Goal: Information Seeking & Learning: Stay updated

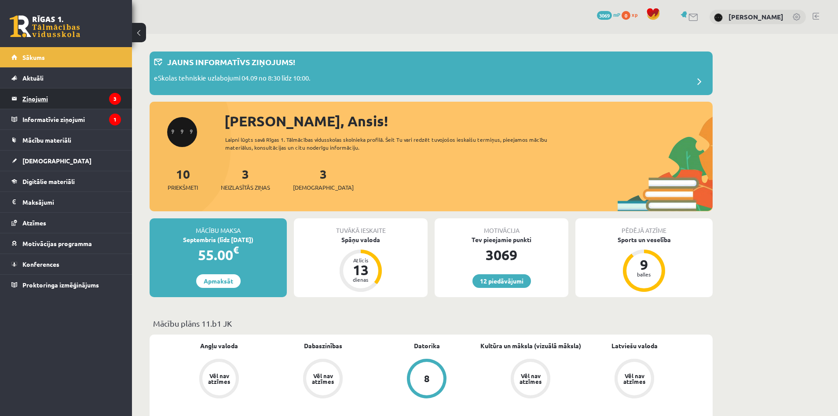
click at [91, 100] on legend "Ziņojumi 3" at bounding box center [71, 98] width 99 height 20
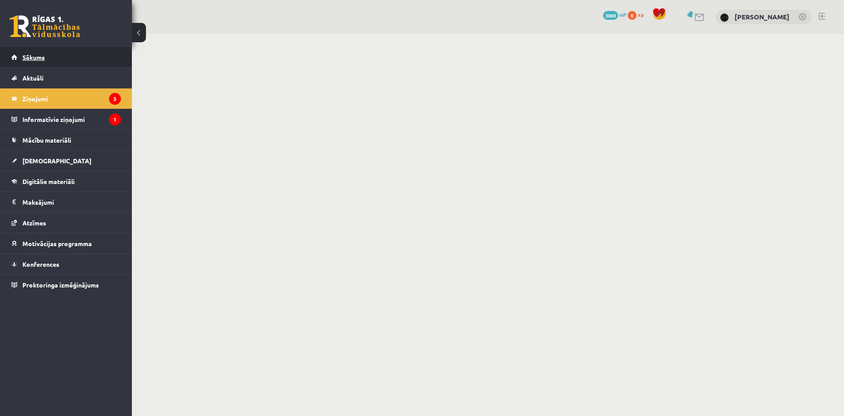
click at [60, 49] on link "Sākums" at bounding box center [65, 57] width 109 height 20
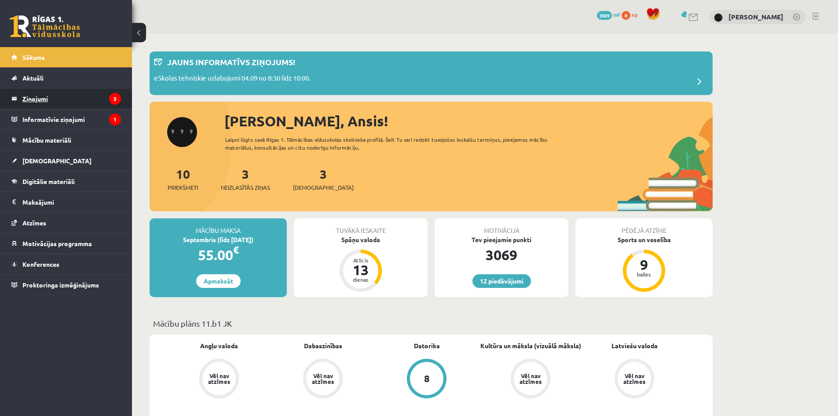
click at [48, 100] on legend "Ziņojumi 3" at bounding box center [71, 98] width 99 height 20
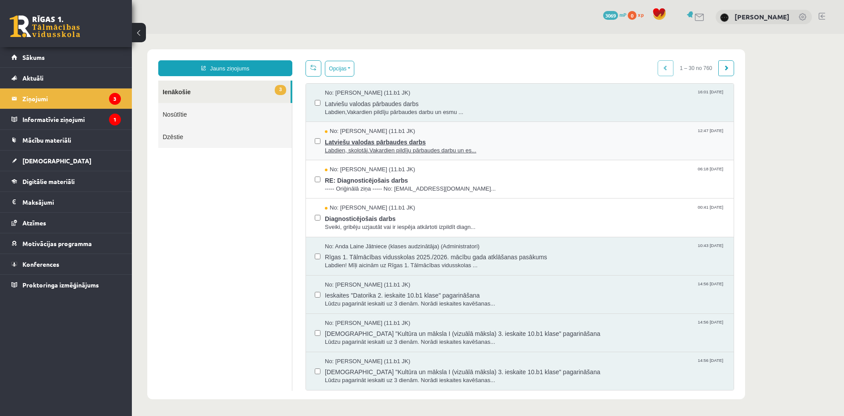
click at [356, 139] on span "Latviešu valodas pārbaudes darbs" at bounding box center [525, 140] width 400 height 11
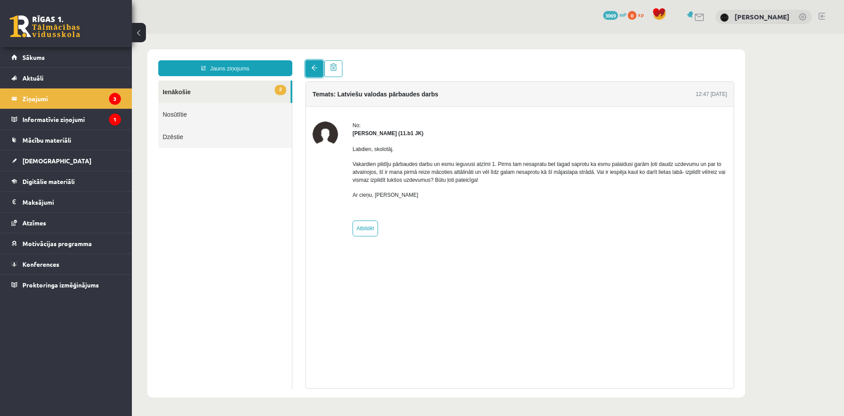
click at [316, 70] on span at bounding box center [314, 68] width 6 height 6
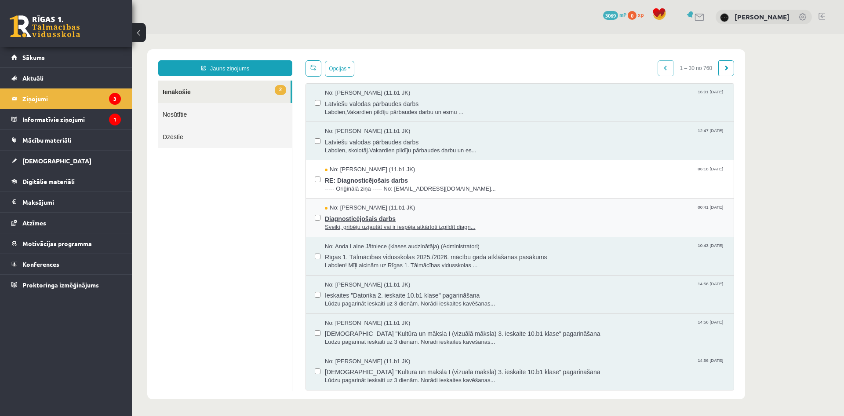
click at [347, 223] on span "Sveiki, gribēju uzjautāt vai ir iespēja atkārtoti izpildīt diagn..." at bounding box center [525, 227] width 400 height 8
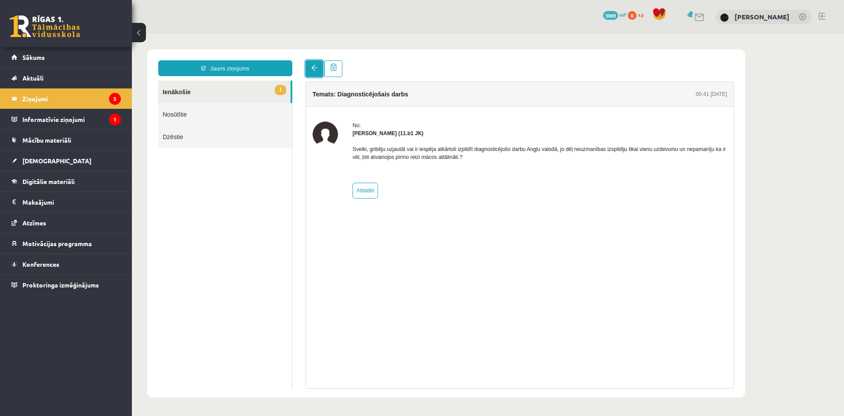
click at [318, 66] on link at bounding box center [315, 68] width 18 height 17
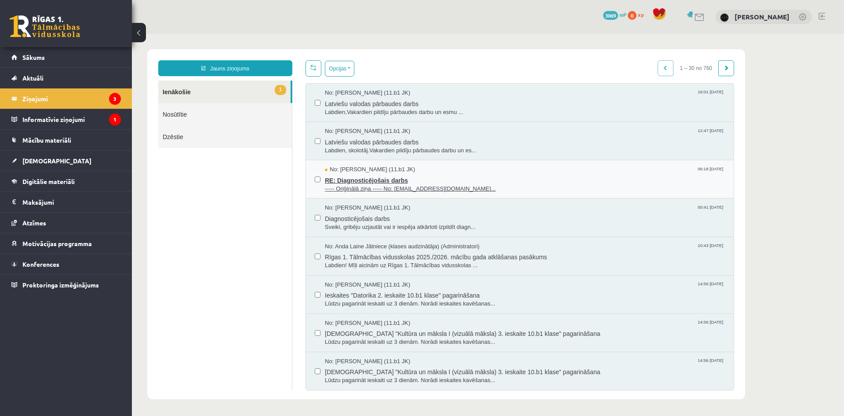
click at [405, 189] on span "----- Oriģinālā ziņa ----- No: [EMAIL_ADDRESS][DOMAIN_NAME]..." at bounding box center [525, 189] width 400 height 8
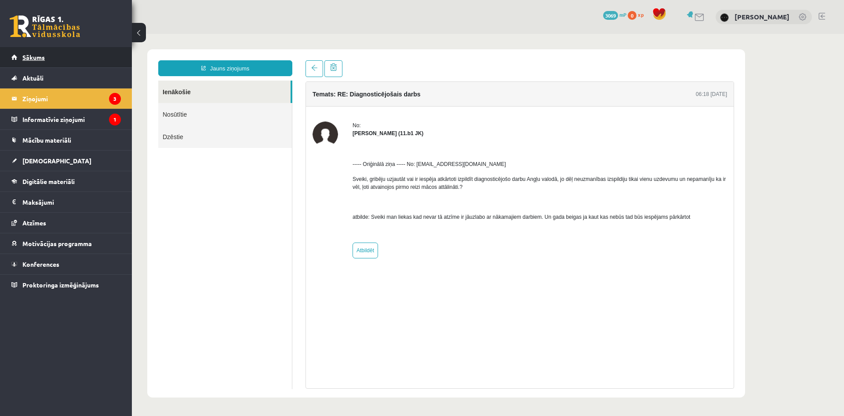
click at [82, 63] on link "Sākums" at bounding box center [65, 57] width 109 height 20
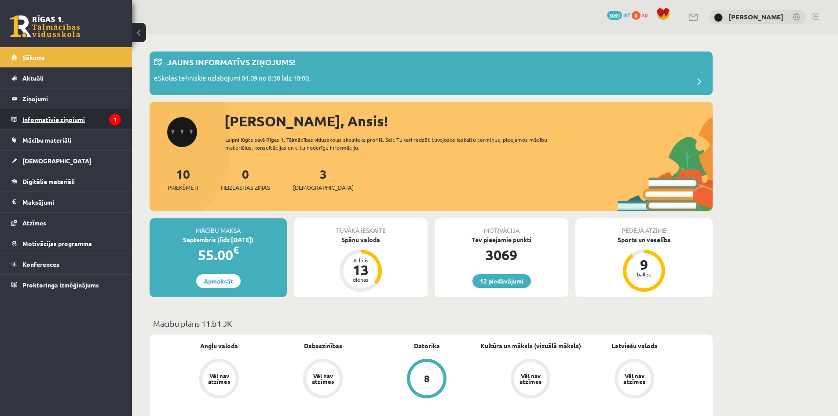
click at [90, 114] on legend "Informatīvie ziņojumi 1" at bounding box center [71, 119] width 99 height 20
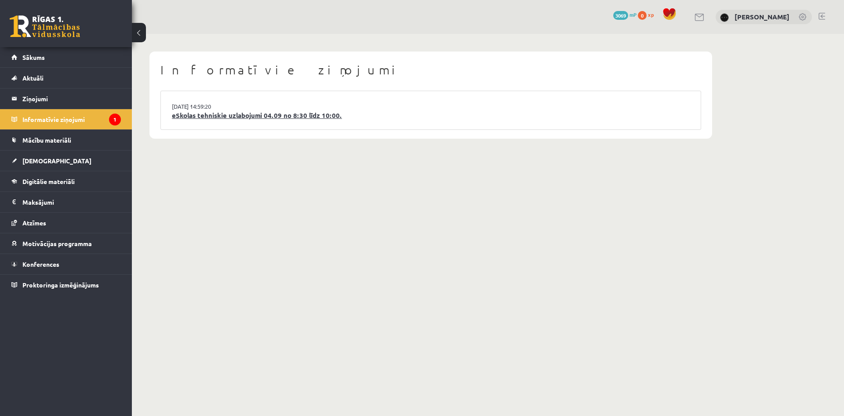
click at [226, 117] on link "eSkolas tehniskie uzlabojumi 04.09 no 8:30 līdz 10:00." at bounding box center [431, 115] width 518 height 10
